Goal: Complete application form

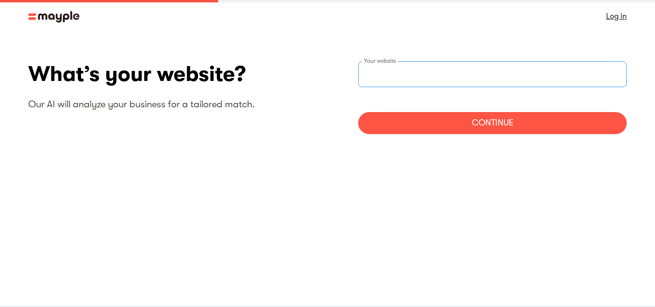
click at [402, 67] on div "Your website" at bounding box center [492, 74] width 268 height 26
click at [426, 75] on input "websiteStep" at bounding box center [492, 74] width 268 height 26
paste input "[URL][DOMAIN_NAME]"
type input "[URL][DOMAIN_NAME]"
click at [428, 121] on div "Continue" at bounding box center [492, 123] width 268 height 22
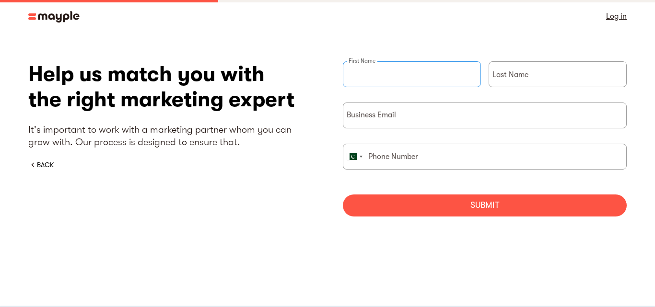
click at [416, 75] on input "briefForm" at bounding box center [412, 74] width 138 height 26
type input "HAMZA"
type input "Butt"
click at [418, 111] on input "briefForm" at bounding box center [485, 116] width 284 height 26
click at [424, 111] on input "briefForm" at bounding box center [485, 116] width 284 height 26
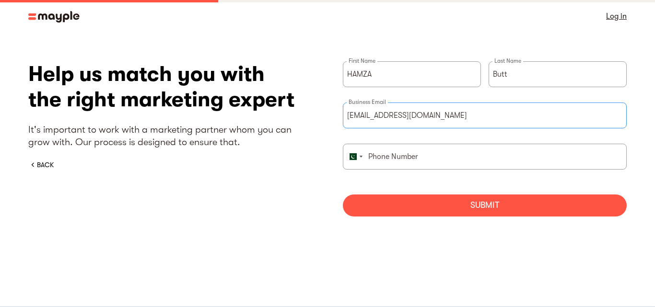
type input "[EMAIL_ADDRESS][DOMAIN_NAME]"
click at [432, 161] on input "briefForm" at bounding box center [485, 157] width 284 height 26
type input "3"
type input "03093336178"
